Goal: Task Accomplishment & Management: Manage account settings

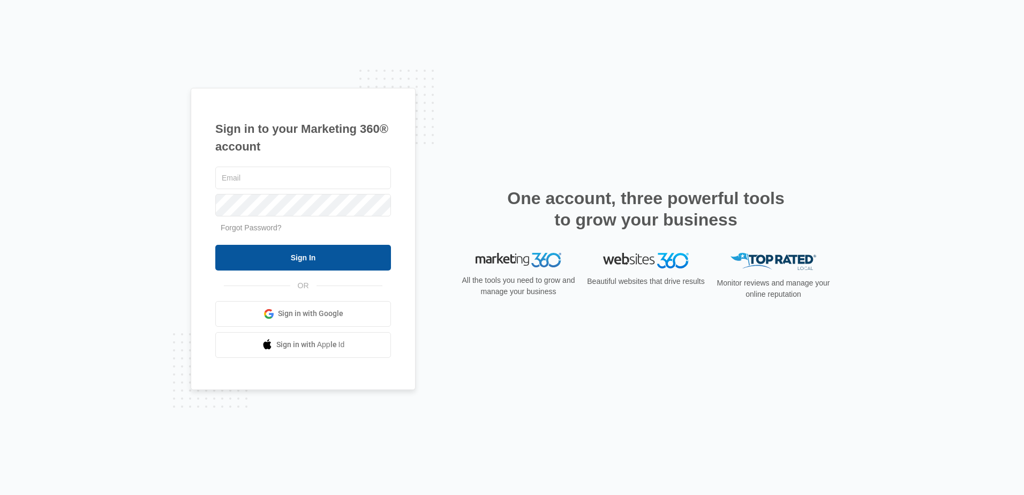
type input "[EMAIL_ADDRESS][DOMAIN_NAME]"
click at [349, 262] on input "Sign In" at bounding box center [303, 258] width 176 height 26
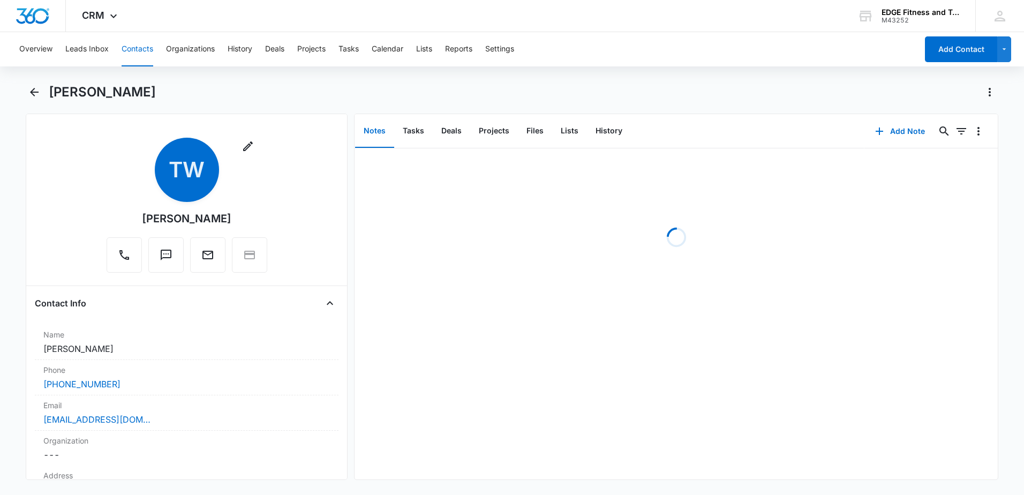
click at [139, 51] on button "Contacts" at bounding box center [138, 49] width 32 height 34
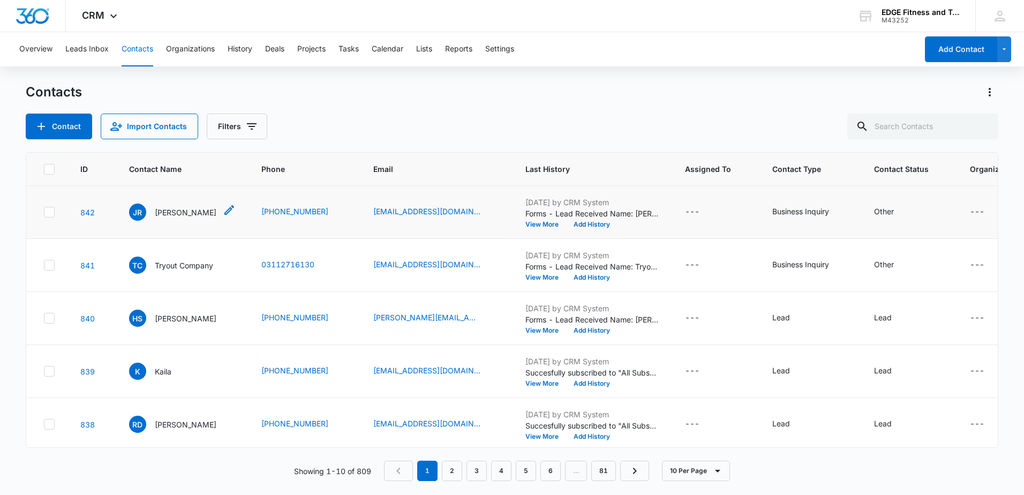
click at [189, 217] on p "Jen Rubenacker" at bounding box center [186, 212] width 62 height 11
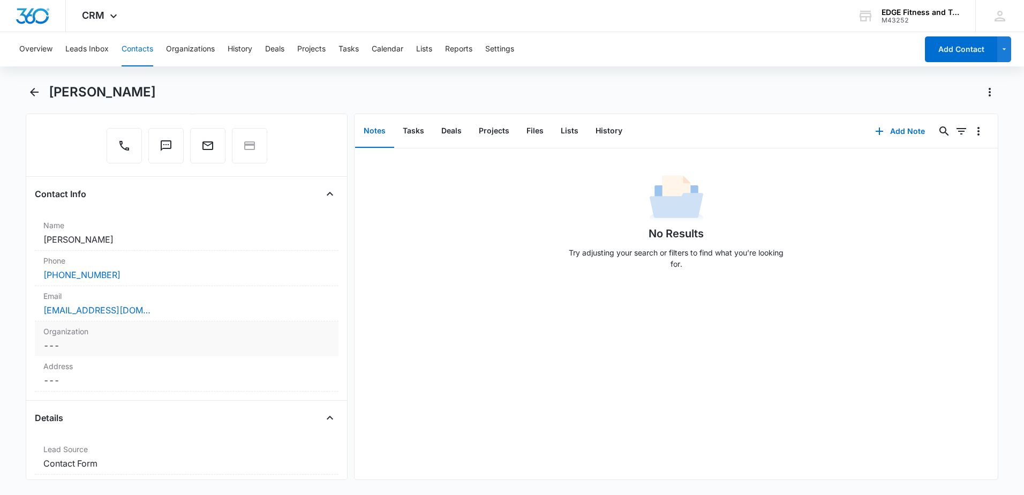
scroll to position [107, 0]
